Goal: Navigation & Orientation: Find specific page/section

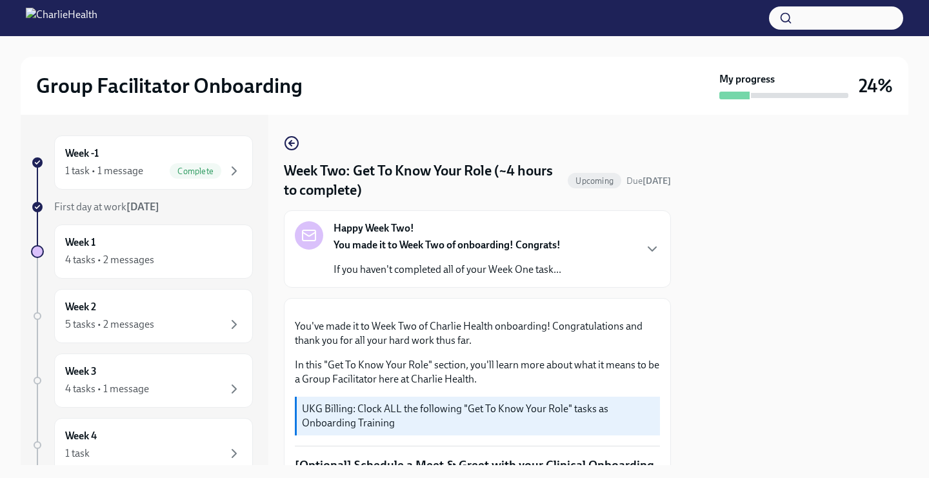
scroll to position [979, 0]
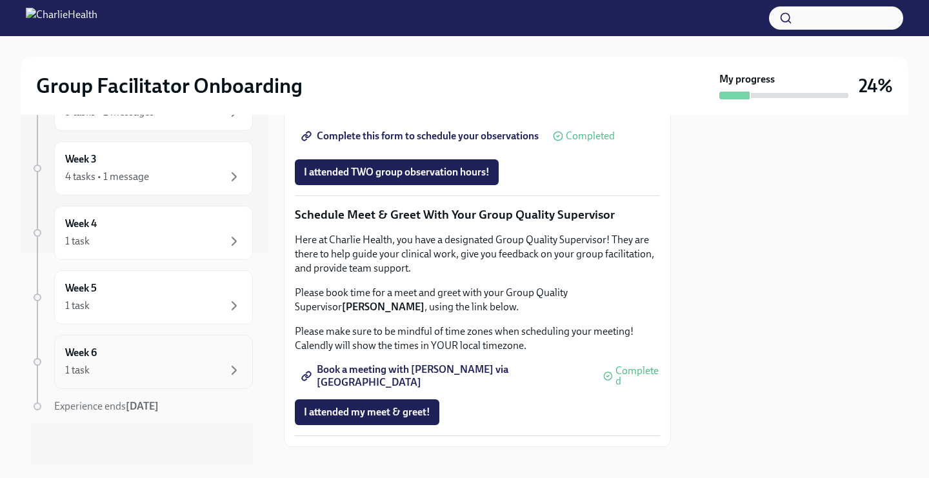
click at [227, 358] on div "Week 6 1 task" at bounding box center [153, 362] width 177 height 32
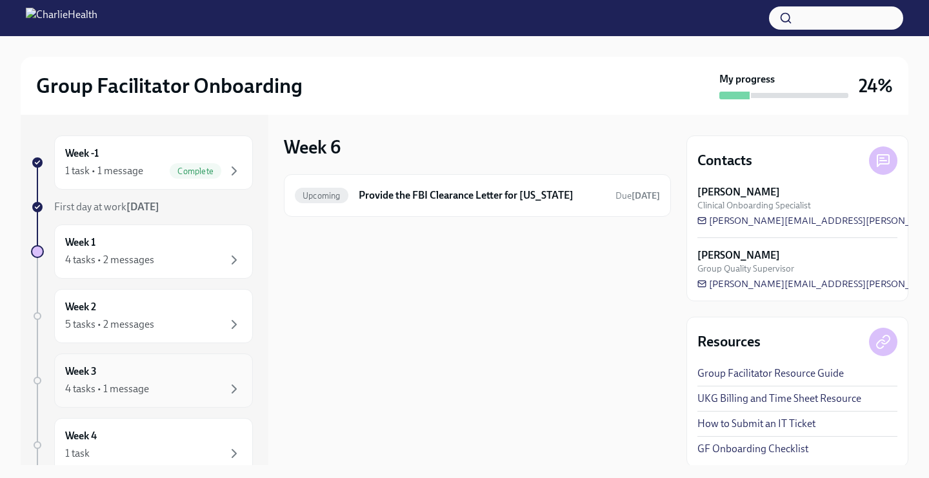
click at [179, 369] on div "Week 3 4 tasks • 1 message" at bounding box center [153, 380] width 177 height 32
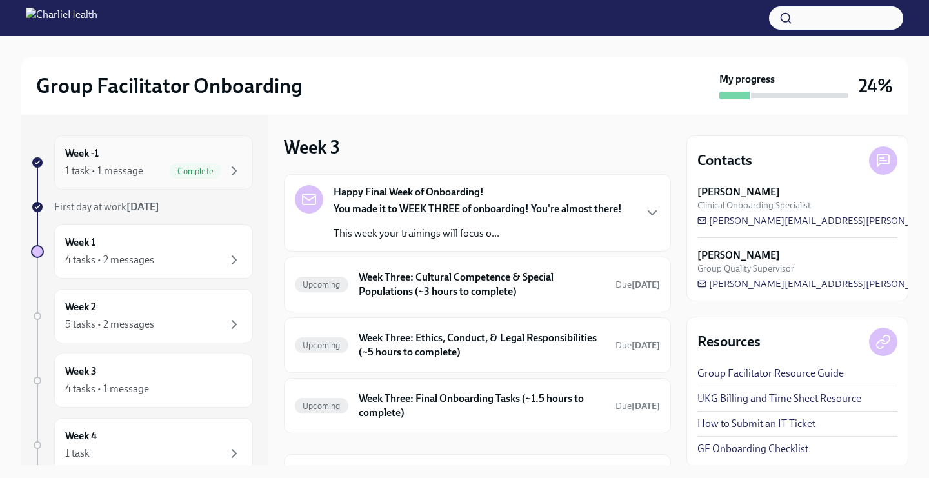
click at [161, 184] on div "Week -1 1 task • 1 message Complete" at bounding box center [153, 162] width 199 height 54
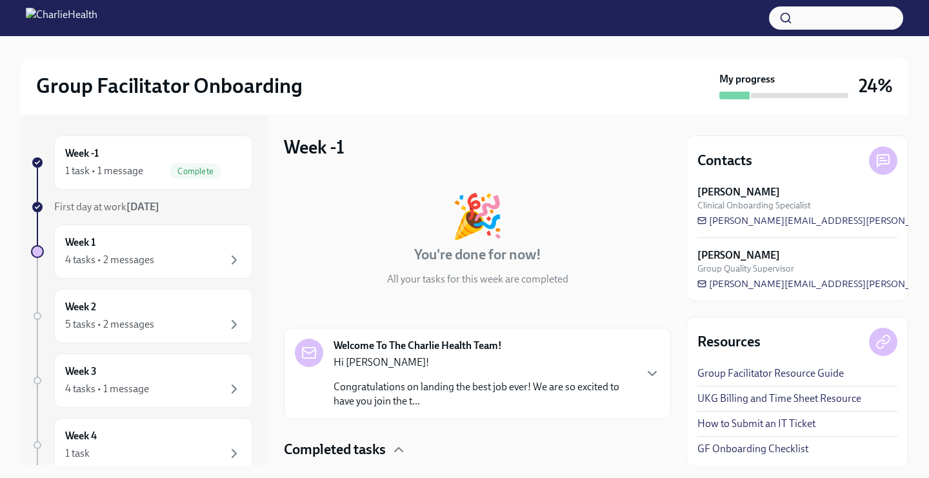
scroll to position [88, 0]
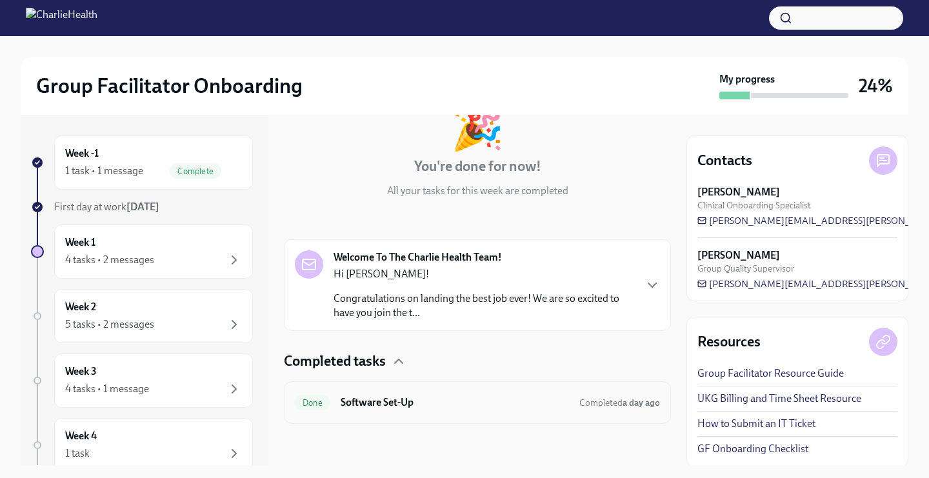
click at [425, 400] on h6 "Software Set-Up" at bounding box center [454, 402] width 228 height 14
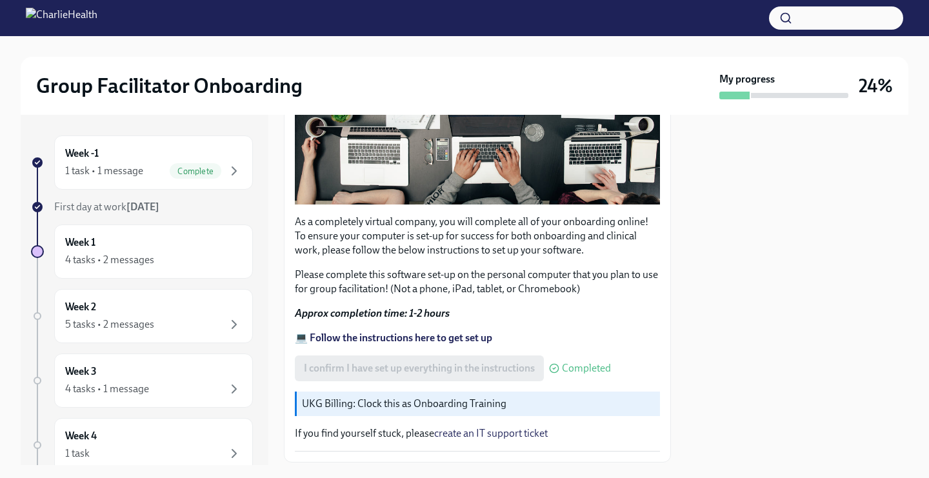
scroll to position [385, 0]
